Goal: Task Accomplishment & Management: Manage account settings

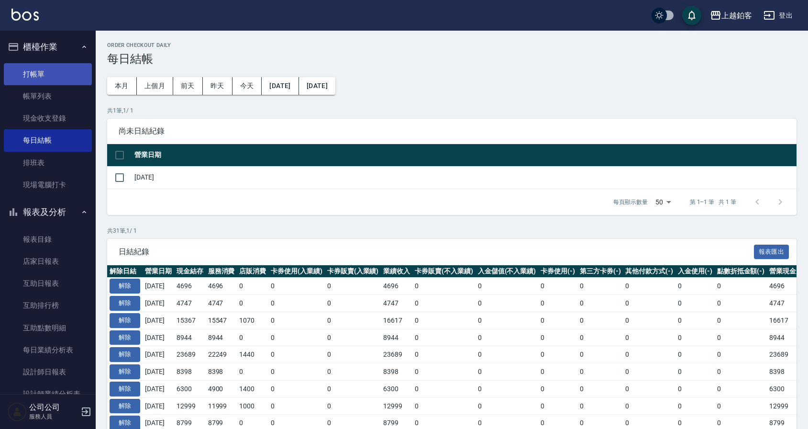
click at [54, 78] on link "打帳單" at bounding box center [48, 74] width 88 height 22
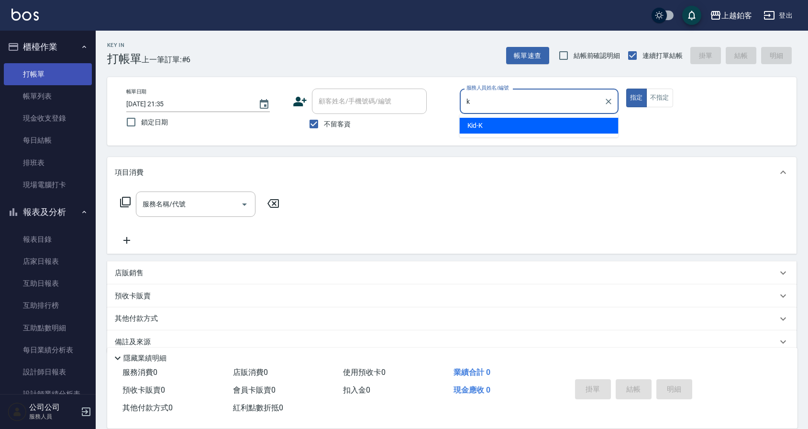
type input "Kid-K"
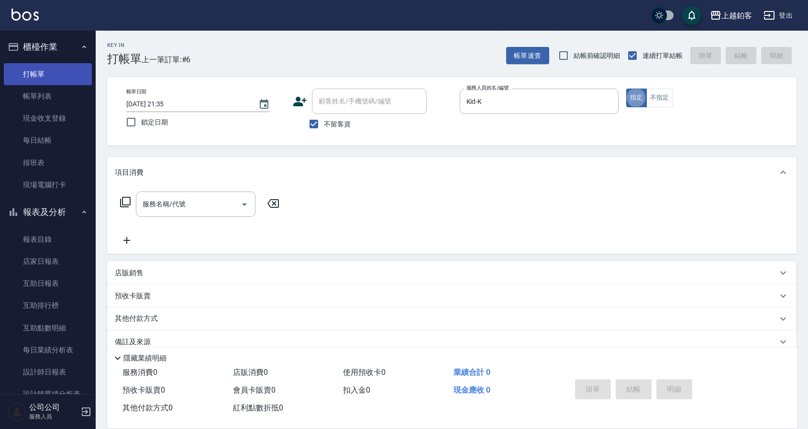
type button "true"
type input "k"
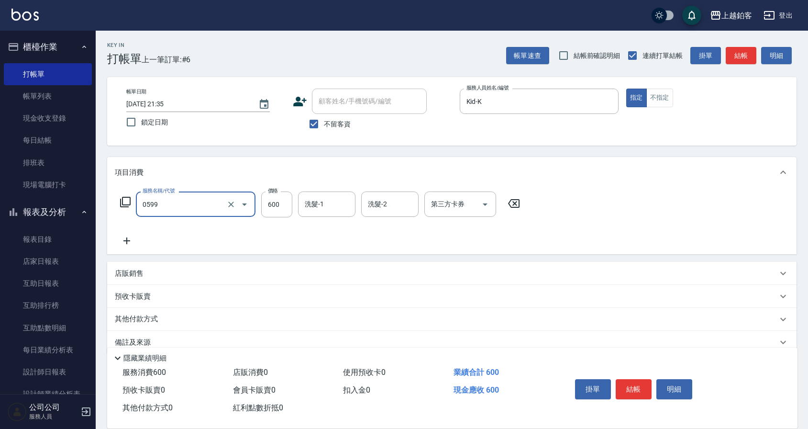
type input "精油-599(0599)"
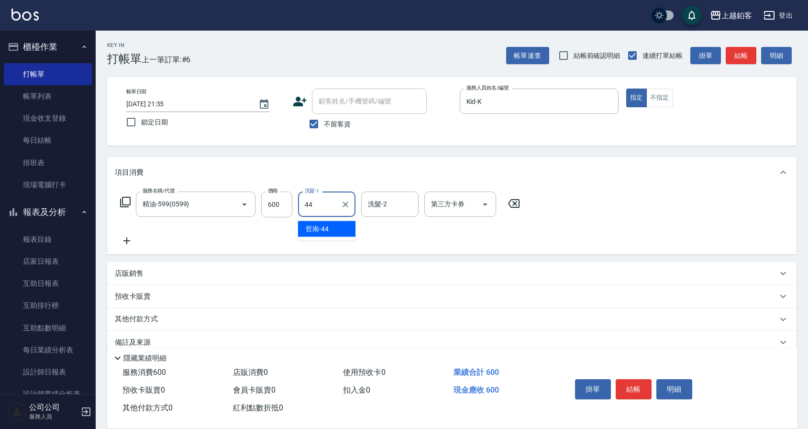
type input "哲南-44"
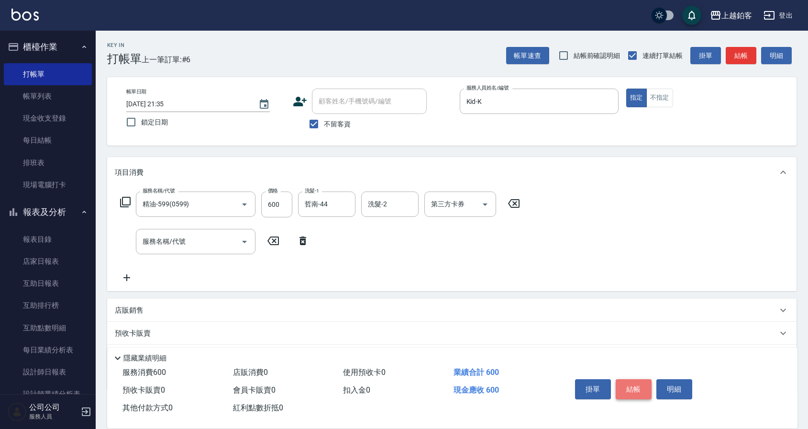
click at [635, 384] on button "結帳" at bounding box center [634, 389] width 36 height 20
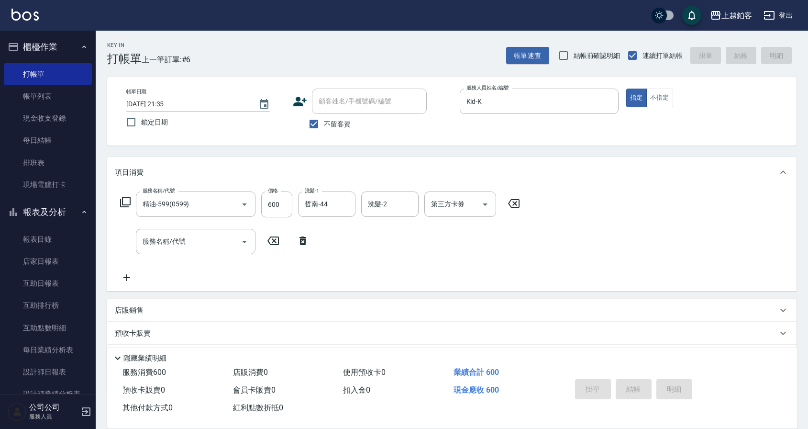
type input "[DATE] 21:36"
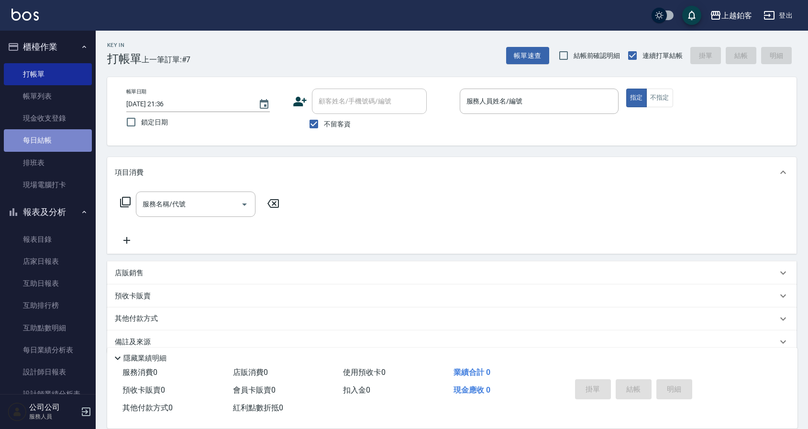
click at [57, 138] on link "每日結帳" at bounding box center [48, 140] width 88 height 22
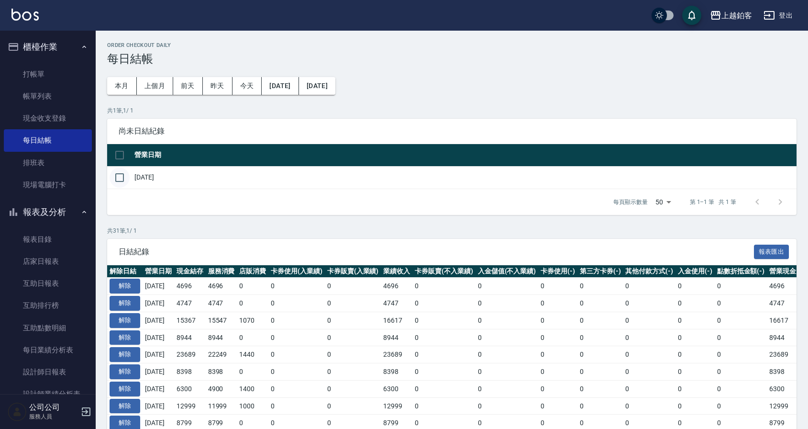
click at [127, 176] on input "checkbox" at bounding box center [120, 177] width 20 height 20
checkbox input "true"
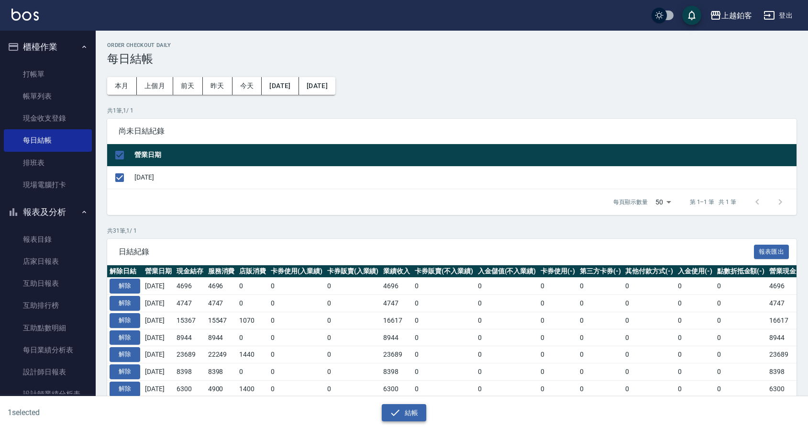
click at [401, 408] on button "結帳" at bounding box center [404, 413] width 44 height 18
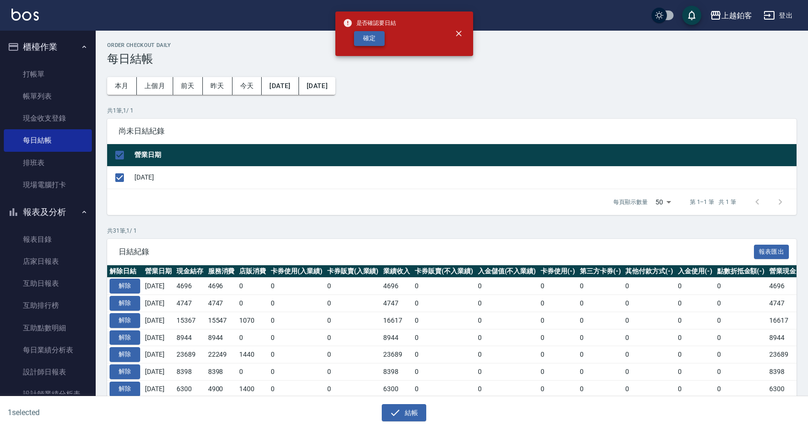
click at [365, 44] on button "確定" at bounding box center [369, 38] width 31 height 15
checkbox input "false"
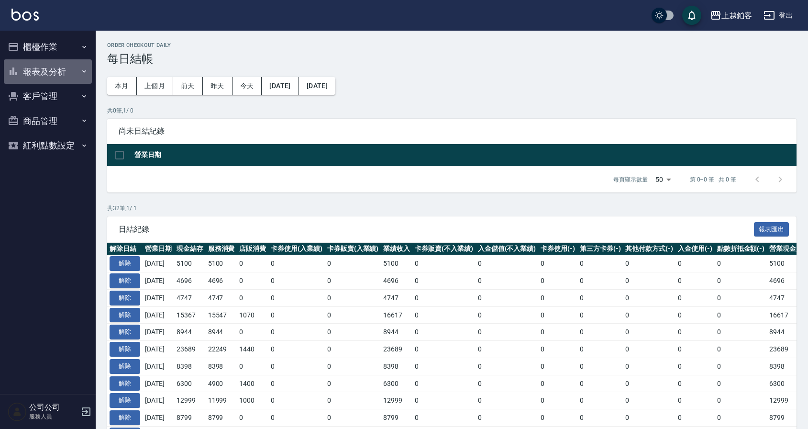
click at [57, 71] on button "報表及分析" at bounding box center [48, 71] width 88 height 25
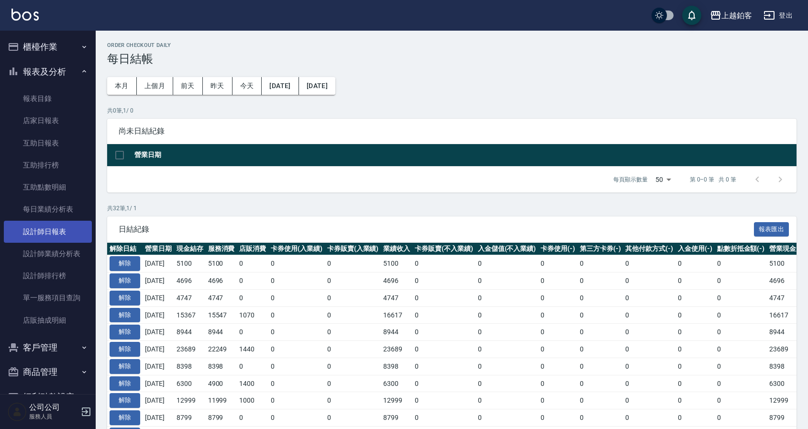
click at [63, 227] on link "設計師日報表" at bounding box center [48, 232] width 88 height 22
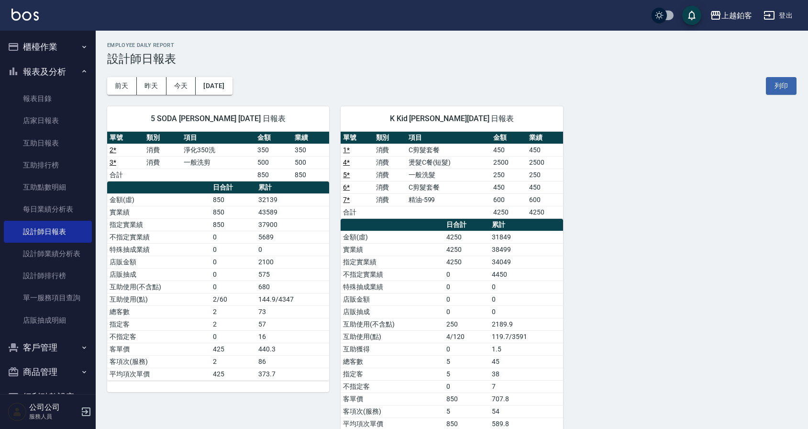
click at [56, 52] on button "櫃檯作業" at bounding box center [48, 46] width 88 height 25
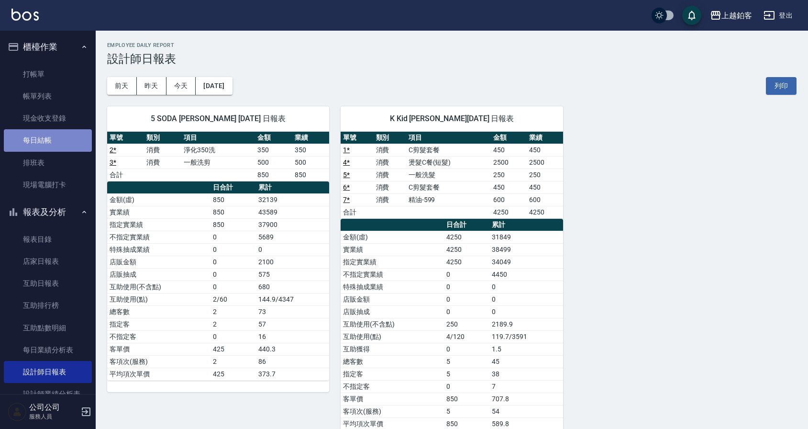
click at [55, 134] on link "每日結帳" at bounding box center [48, 140] width 88 height 22
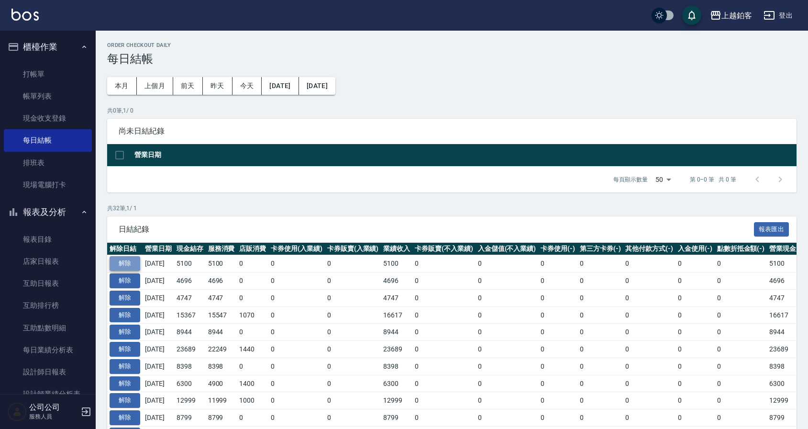
click at [119, 261] on button "解除" at bounding box center [125, 263] width 31 height 15
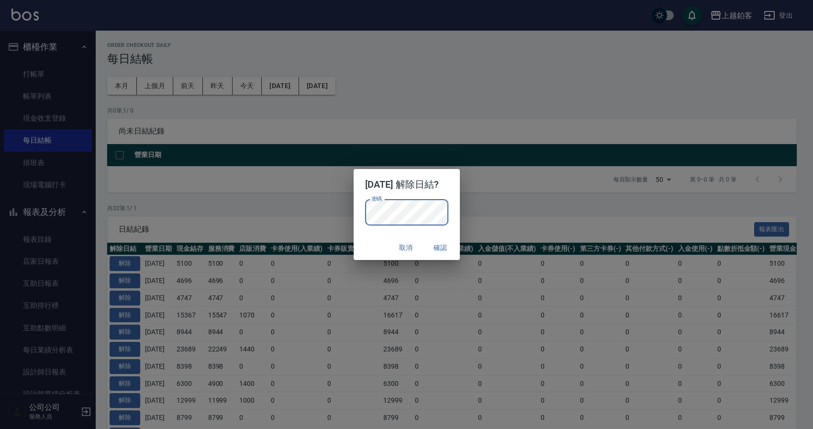
click at [447, 255] on button "確認" at bounding box center [440, 248] width 31 height 18
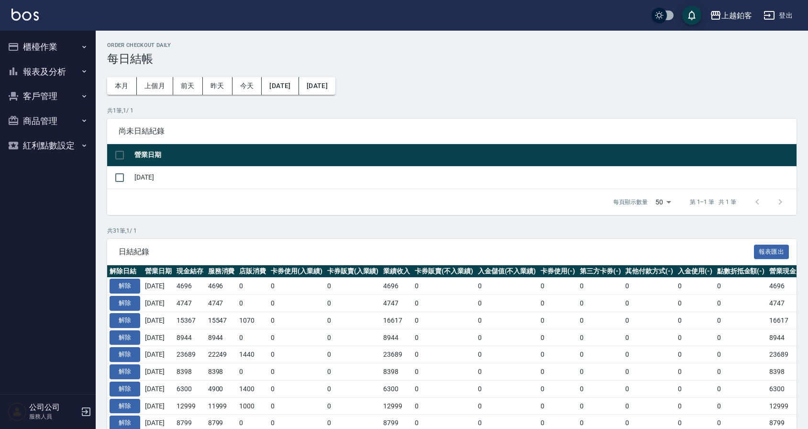
click at [43, 48] on button "櫃檯作業" at bounding box center [48, 46] width 88 height 25
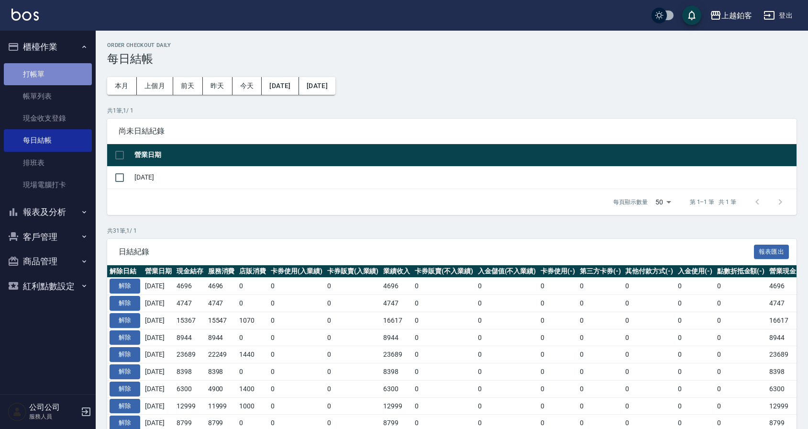
click at [33, 75] on link "打帳單" at bounding box center [48, 74] width 88 height 22
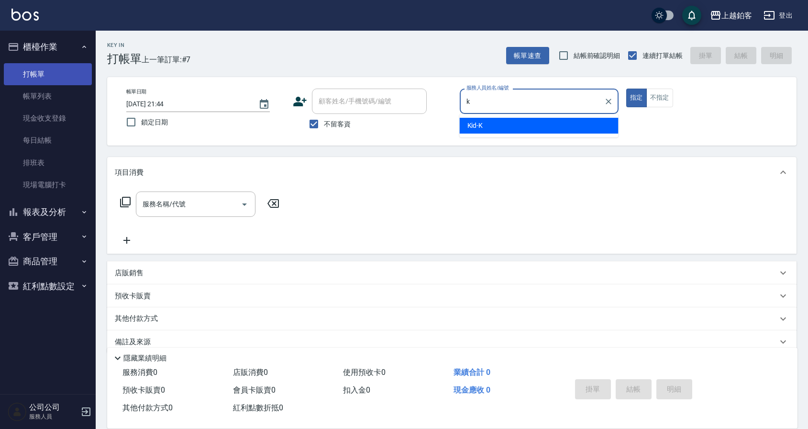
type input "Kid-K"
type button "true"
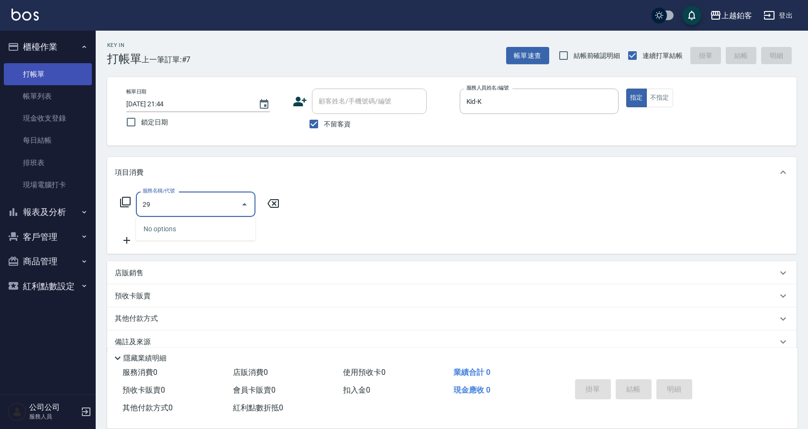
type input "2"
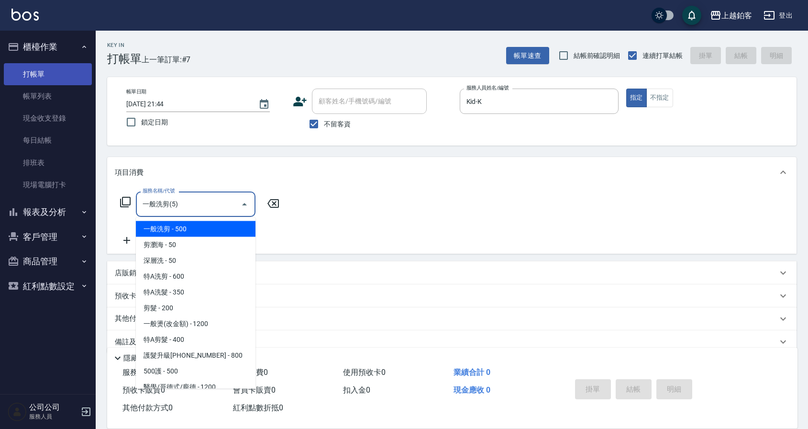
type input "一般洗剪(5)"
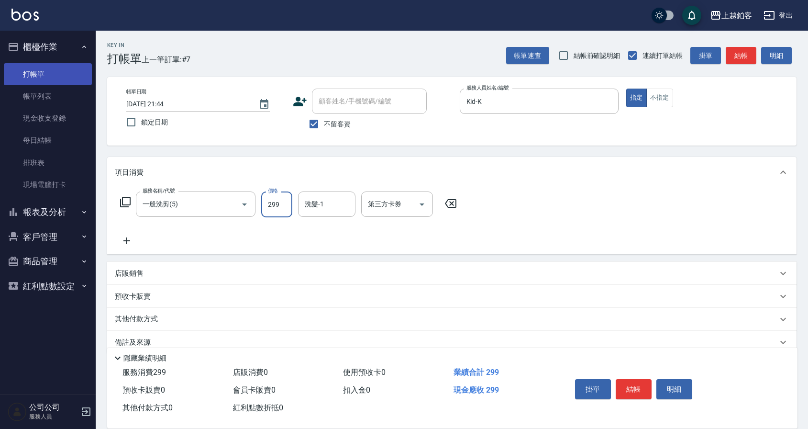
type input "299"
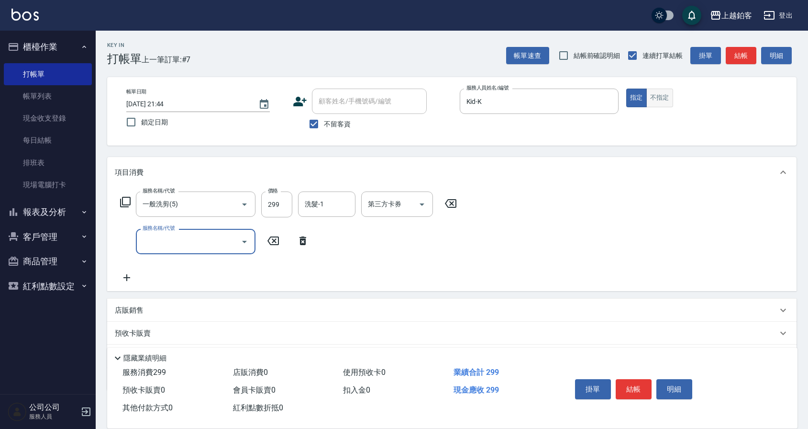
click at [667, 100] on button "不指定" at bounding box center [659, 98] width 27 height 19
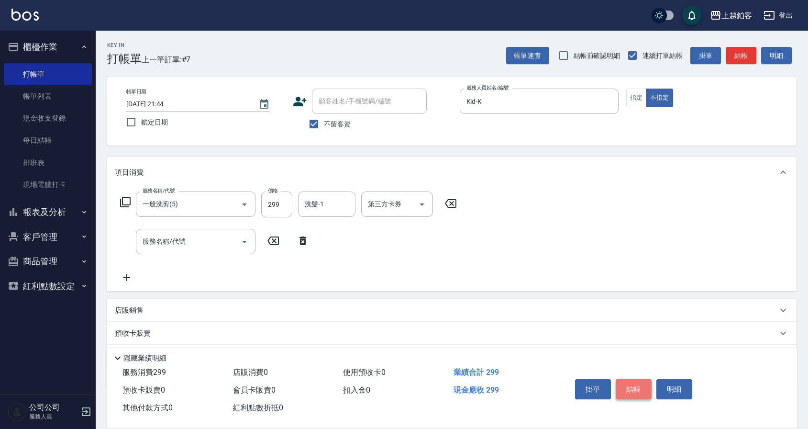
click at [632, 390] on button "結帳" at bounding box center [634, 389] width 36 height 20
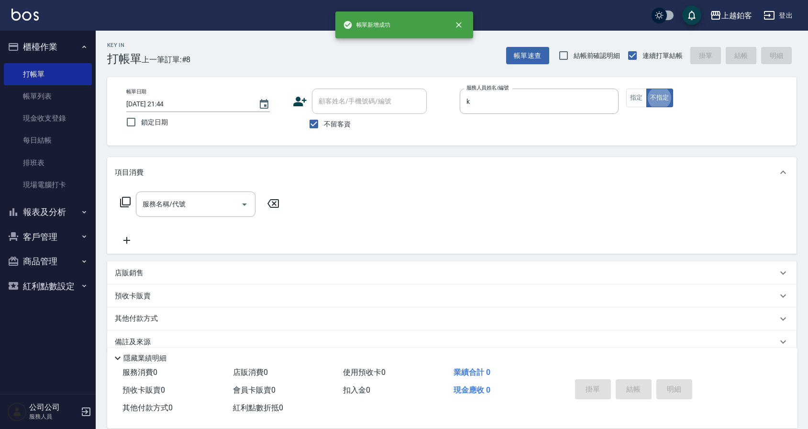
type input "Kid-K"
type button "false"
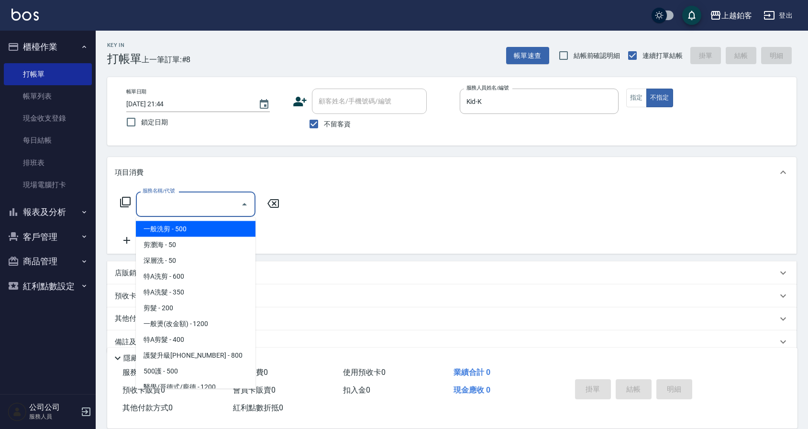
type input "一般洗剪(5)"
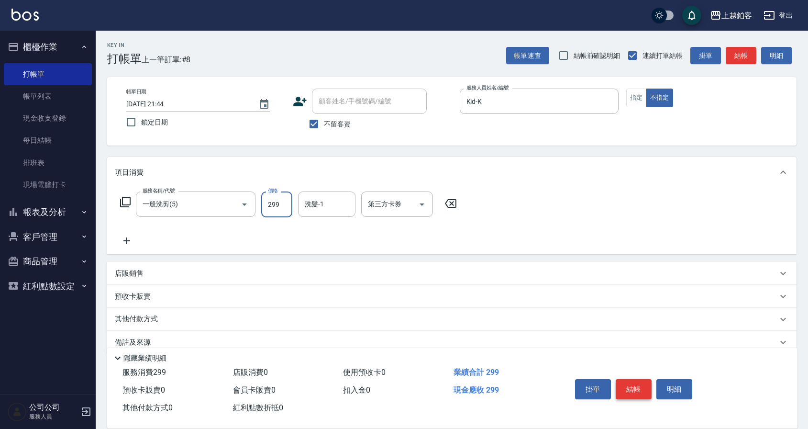
type input "299"
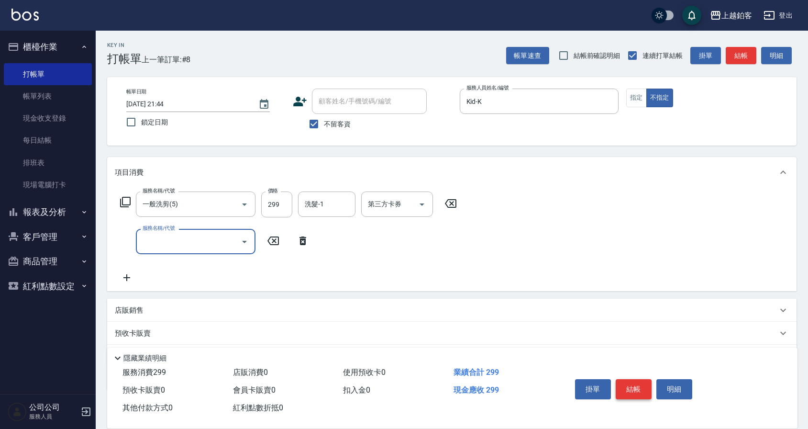
click at [632, 386] on button "結帳" at bounding box center [634, 389] width 36 height 20
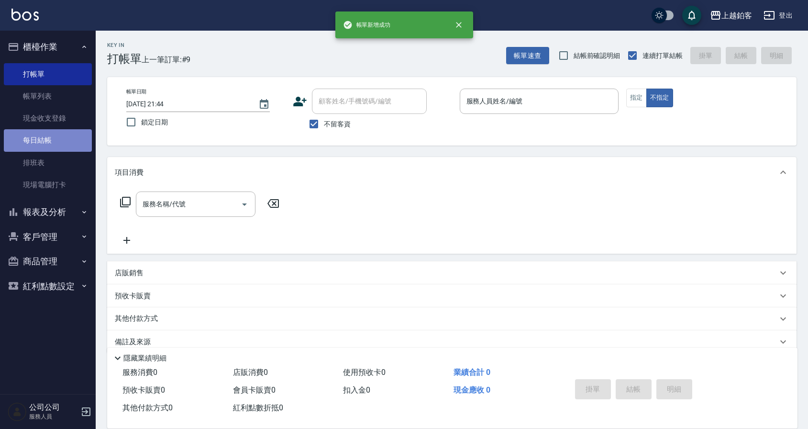
click at [30, 142] on link "每日結帳" at bounding box center [48, 140] width 88 height 22
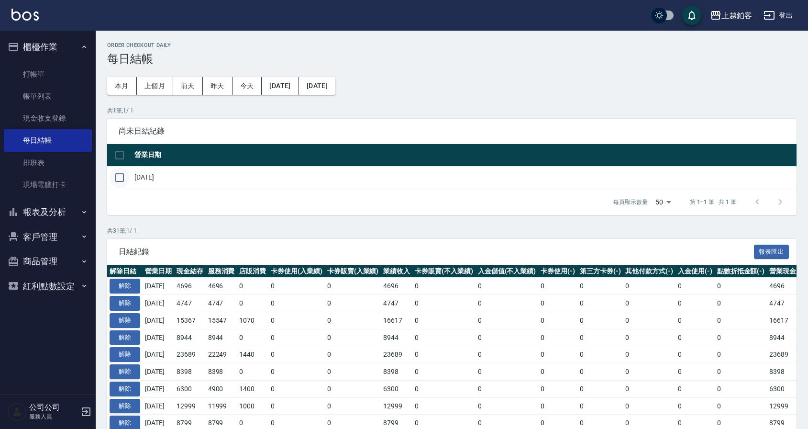
click at [123, 173] on input "checkbox" at bounding box center [120, 177] width 20 height 20
checkbox input "true"
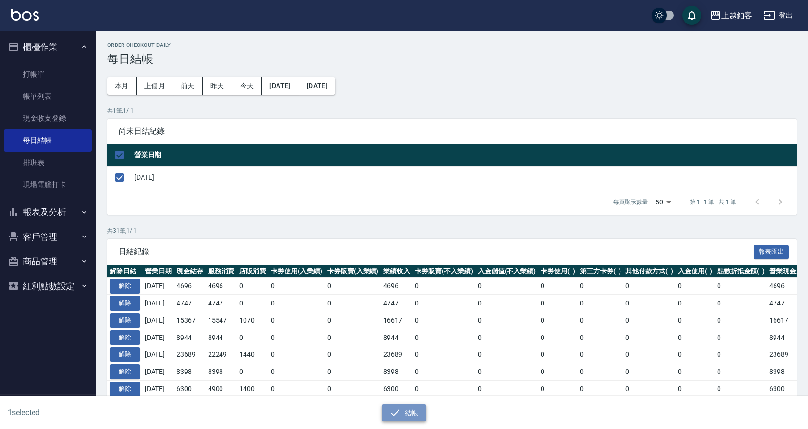
click at [404, 415] on button "結帳" at bounding box center [404, 413] width 44 height 18
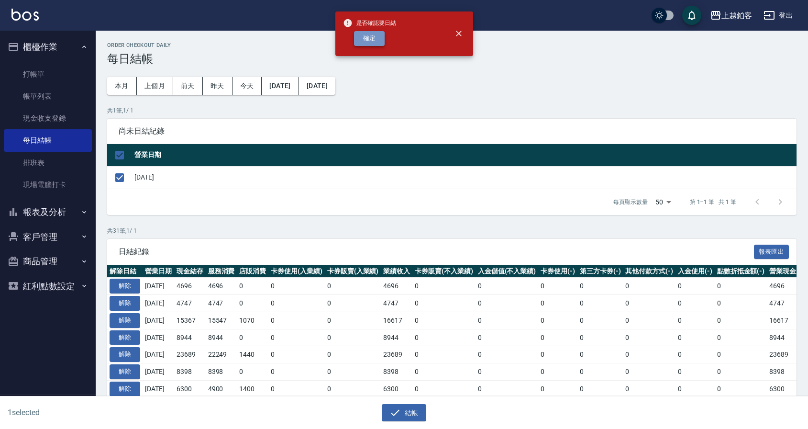
click at [365, 36] on button "確定" at bounding box center [369, 38] width 31 height 15
checkbox input "false"
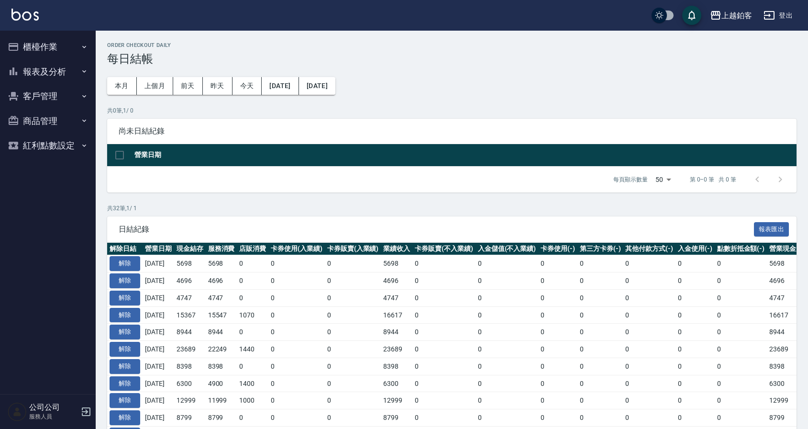
click at [63, 75] on button "報表及分析" at bounding box center [48, 71] width 88 height 25
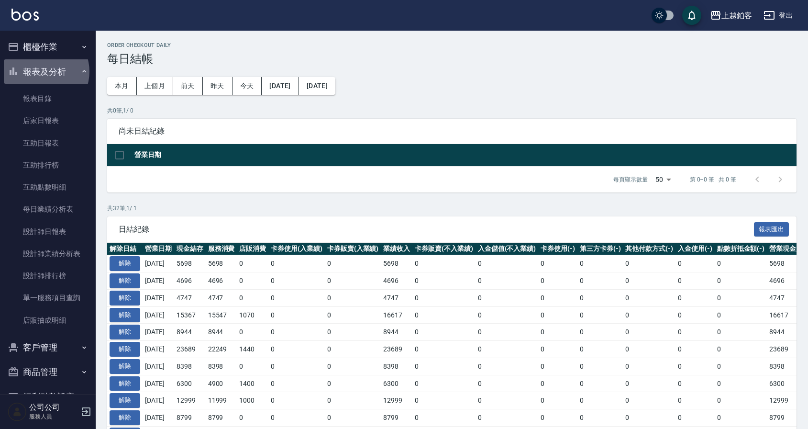
click at [41, 71] on button "報表及分析" at bounding box center [48, 71] width 88 height 25
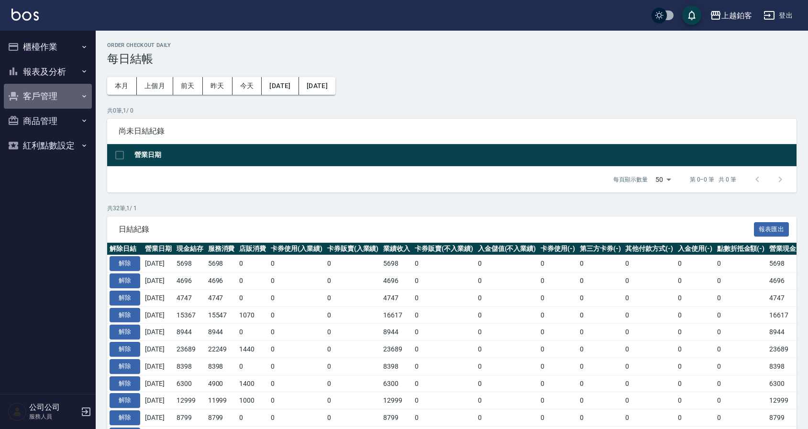
click at [44, 93] on button "客戶管理" at bounding box center [48, 96] width 88 height 25
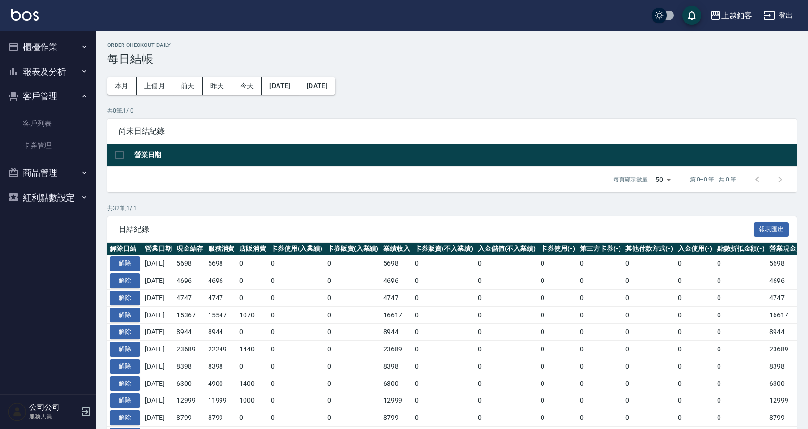
click at [44, 74] on button "報表及分析" at bounding box center [48, 71] width 88 height 25
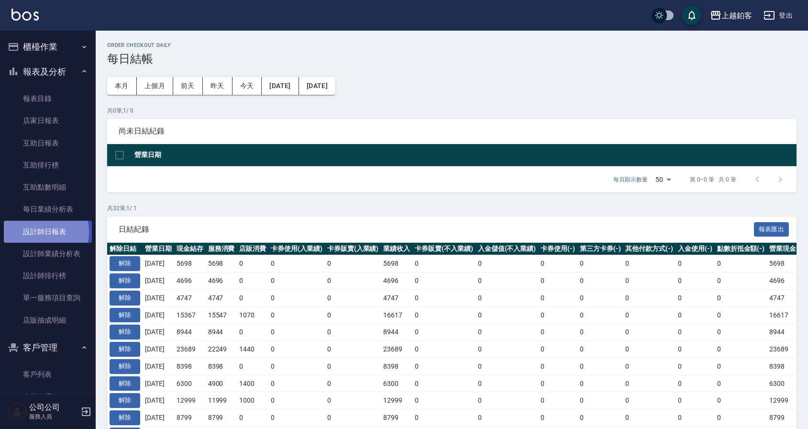
click at [29, 232] on link "設計師日報表" at bounding box center [48, 232] width 88 height 22
